Goal: Task Accomplishment & Management: Manage account settings

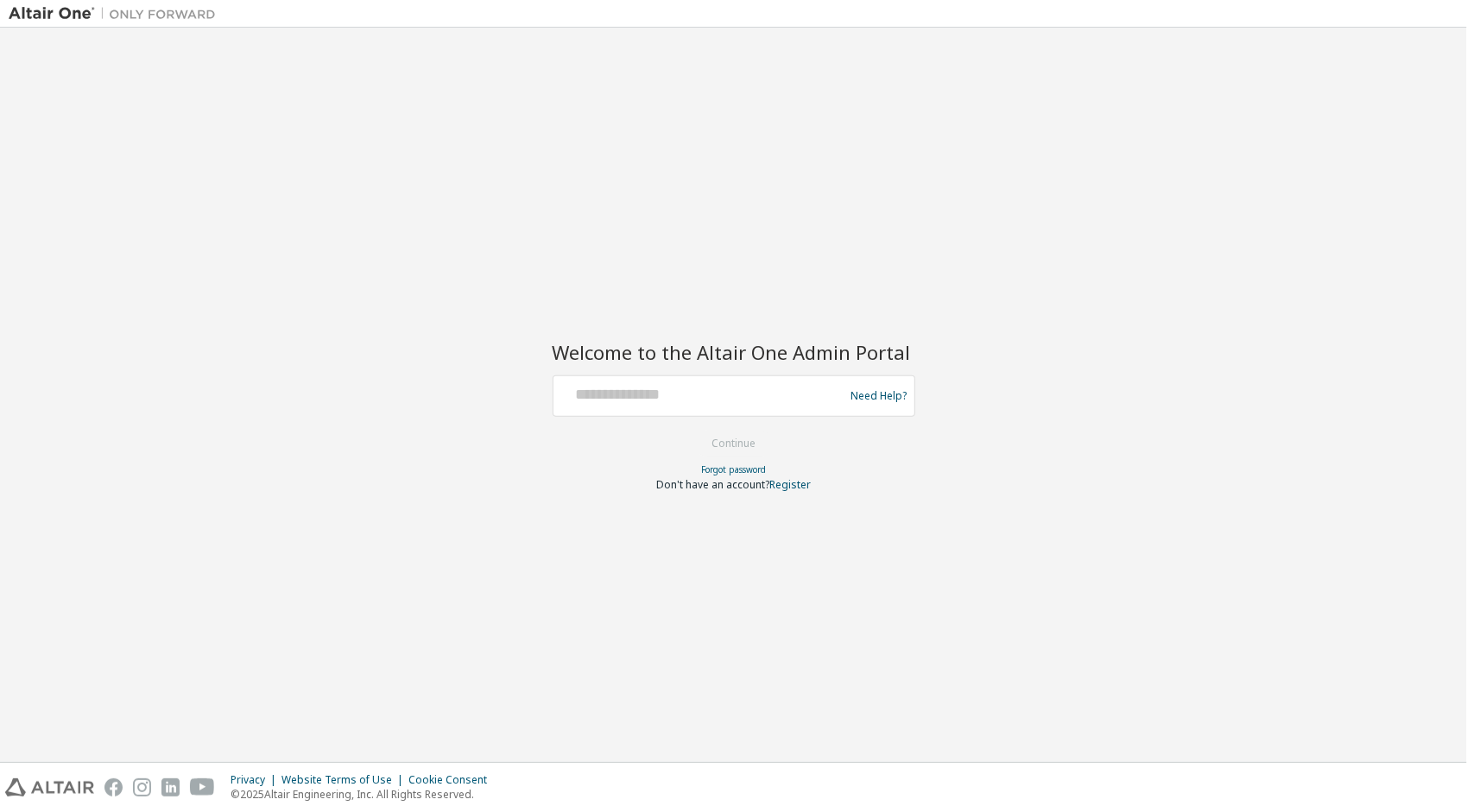
click at [494, 414] on div "Welcome to the Altair One Admin Portal Need Help? Please make sure that you pro…" at bounding box center [733, 394] width 1450 height 717
click at [553, 402] on div "Need Help?" at bounding box center [734, 396] width 363 height 41
drag, startPoint x: 621, startPoint y: 400, endPoint x: 632, endPoint y: 391, distance: 14.2
click at [621, 400] on input "text" at bounding box center [701, 391] width 283 height 25
type input "**********"
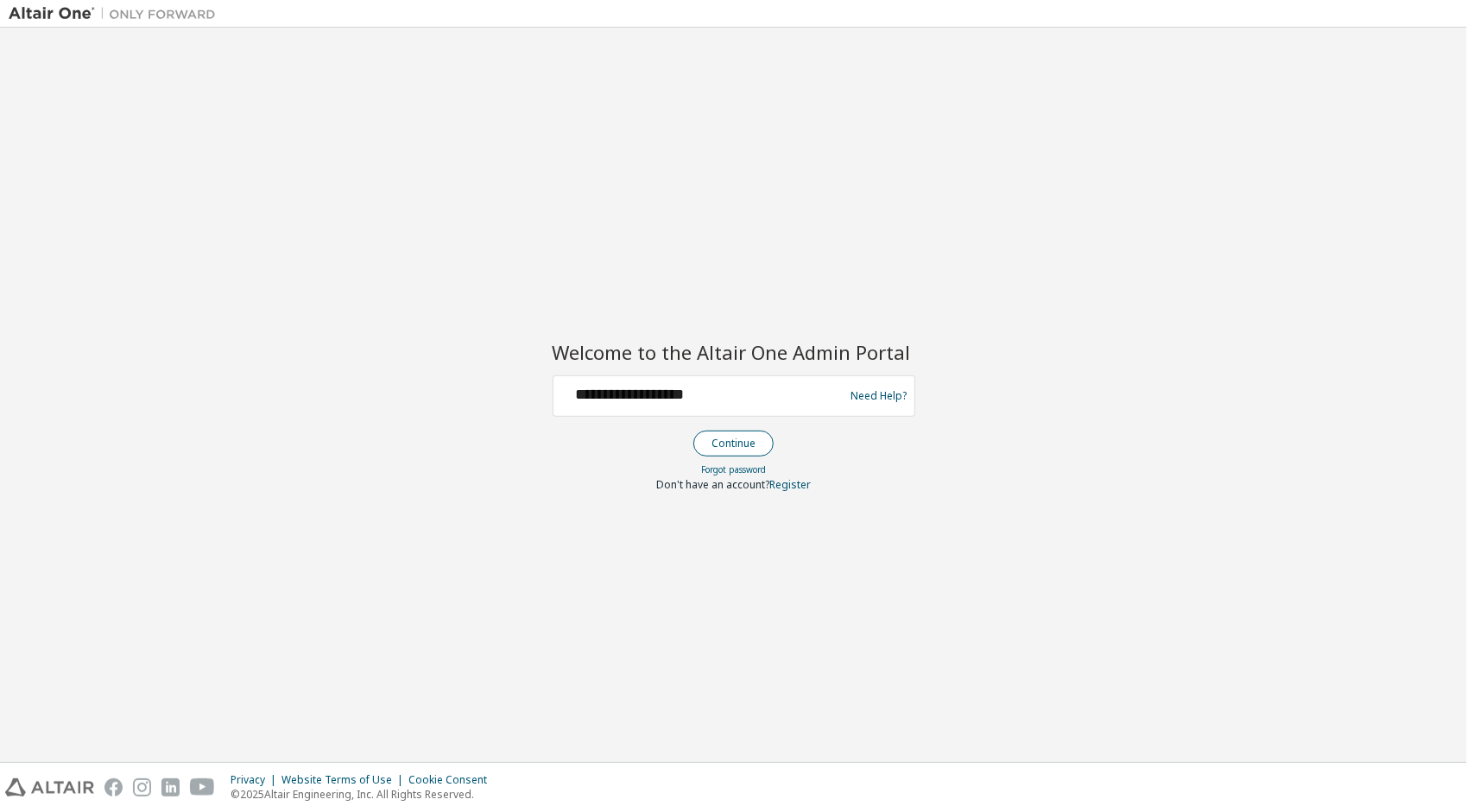
click at [740, 435] on button "Continue" at bounding box center [733, 444] width 80 height 26
